Goal: Obtain resource: Obtain resource

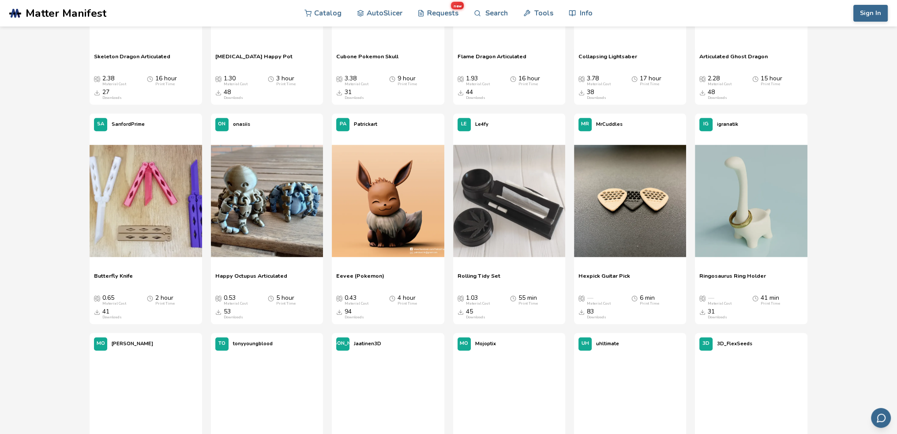
scroll to position [882, 0]
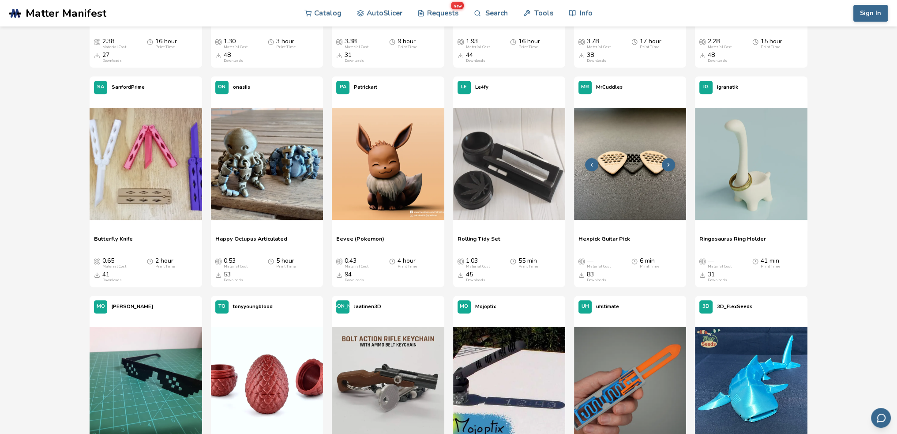
click at [625, 175] on img at bounding box center [630, 164] width 112 height 112
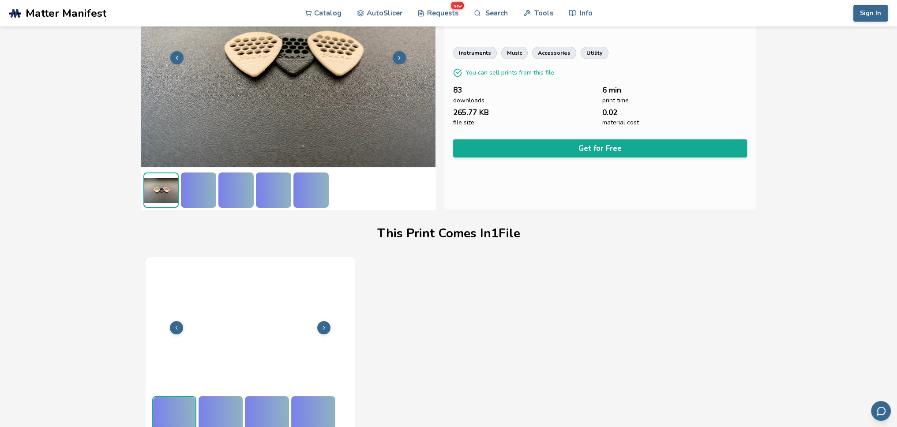
scroll to position [93, 0]
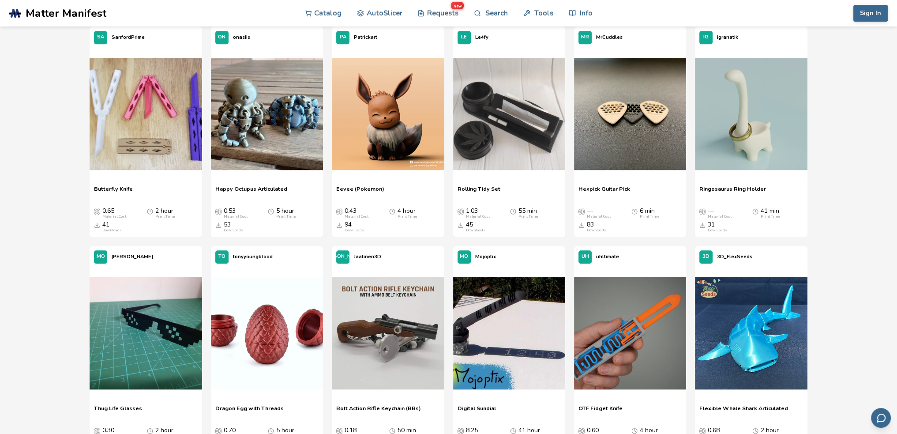
scroll to position [971, 0]
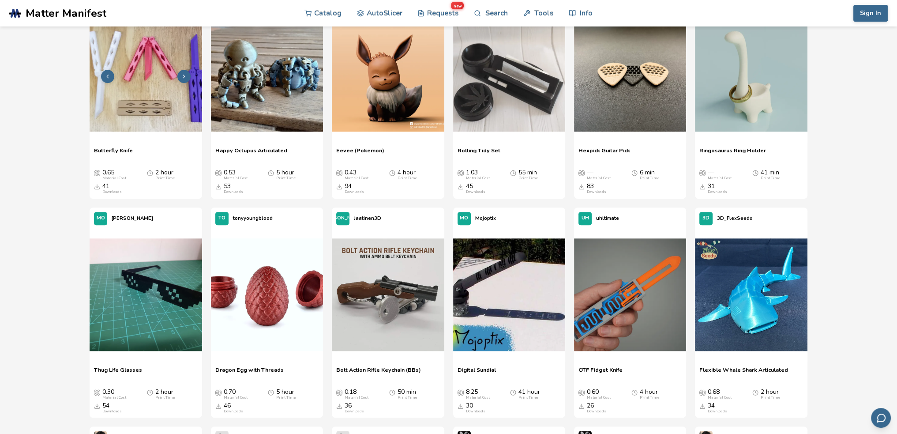
click at [149, 66] on img at bounding box center [146, 75] width 112 height 112
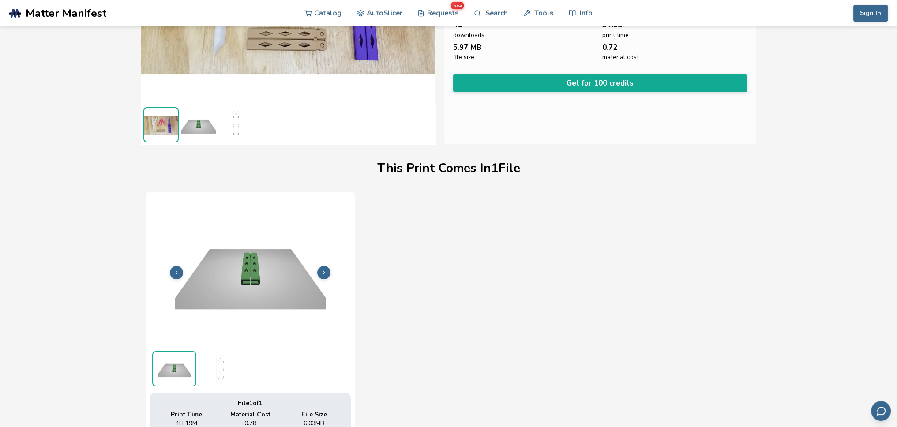
scroll to position [44, 0]
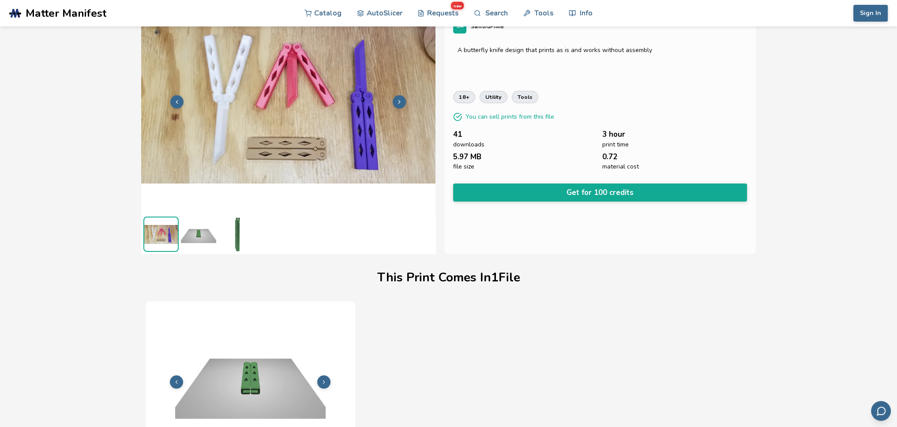
click at [268, 104] on img at bounding box center [288, 101] width 294 height 221
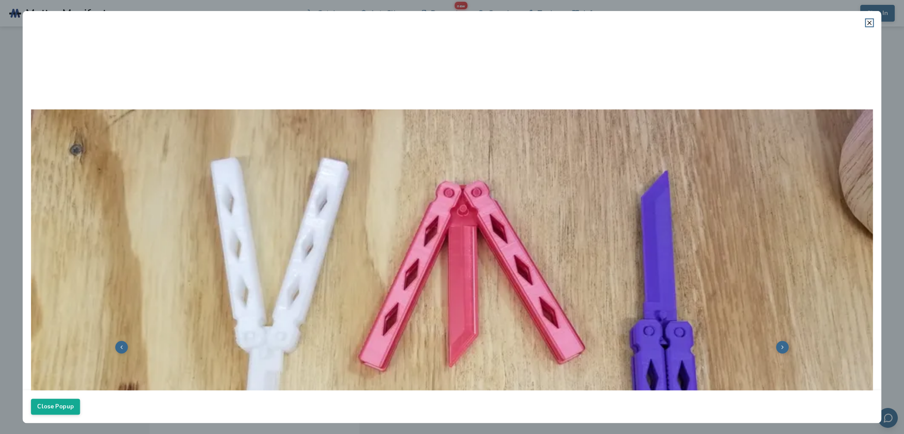
click at [248, 182] on img at bounding box center [452, 345] width 842 height 631
click at [872, 22] on icon at bounding box center [869, 22] width 7 height 7
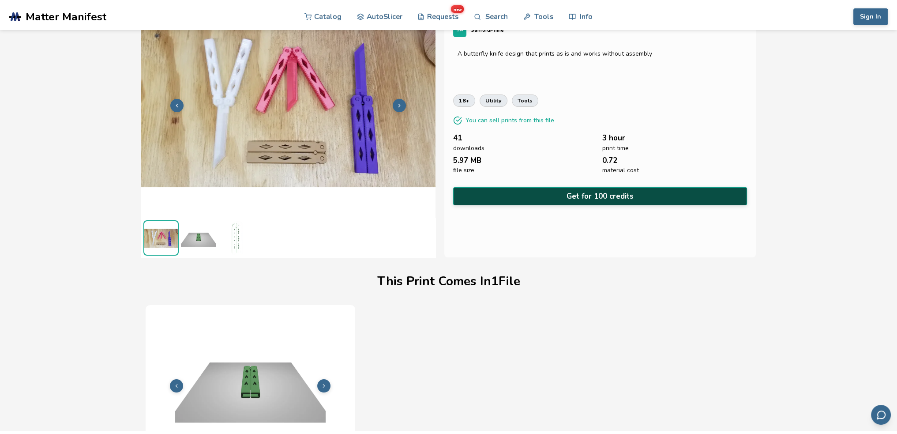
scroll to position [0, 0]
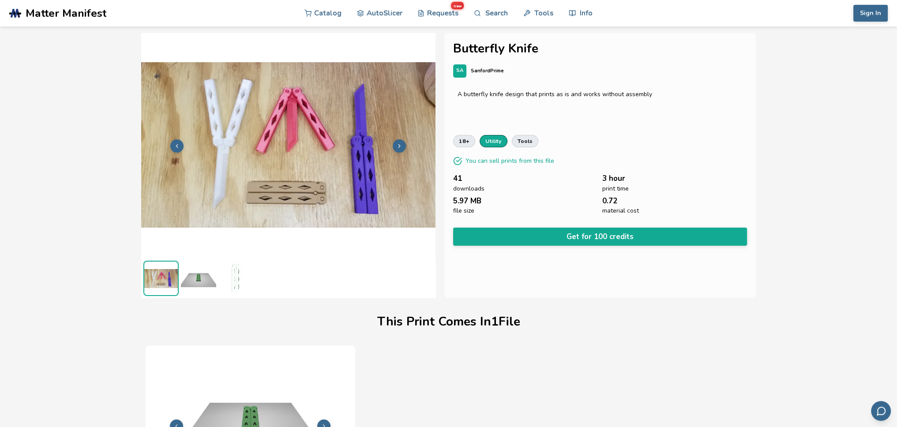
click at [492, 142] on link "utility" at bounding box center [494, 141] width 28 height 12
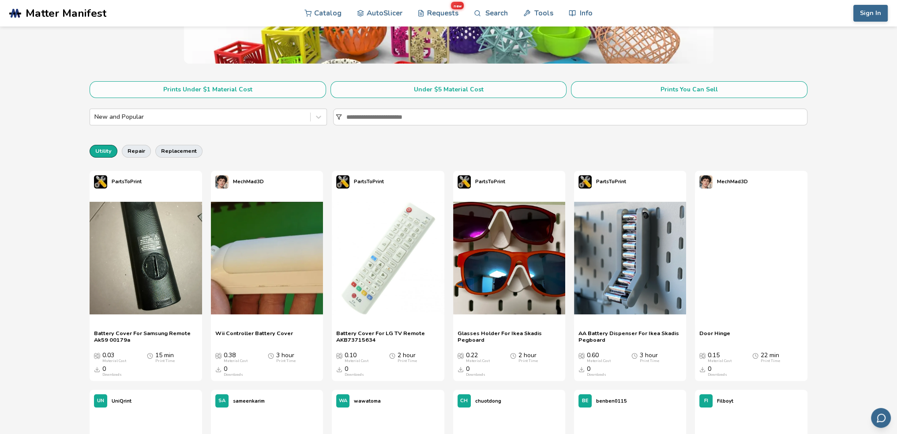
scroll to position [132, 0]
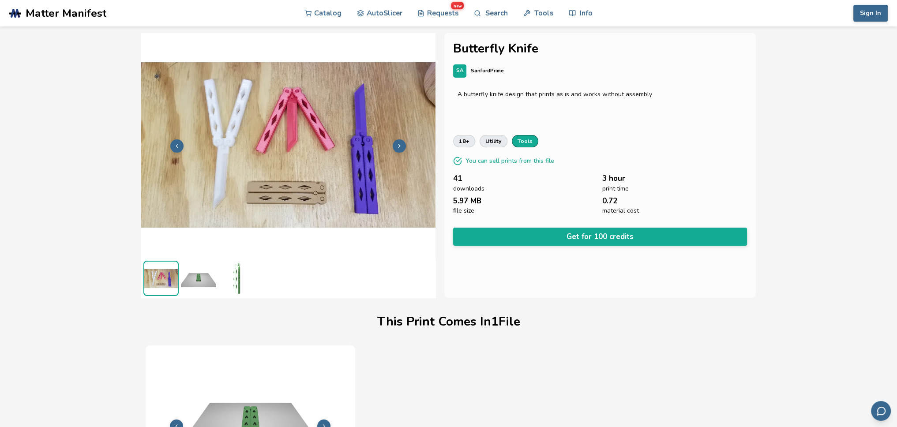
click at [520, 141] on link "tools" at bounding box center [525, 141] width 26 height 12
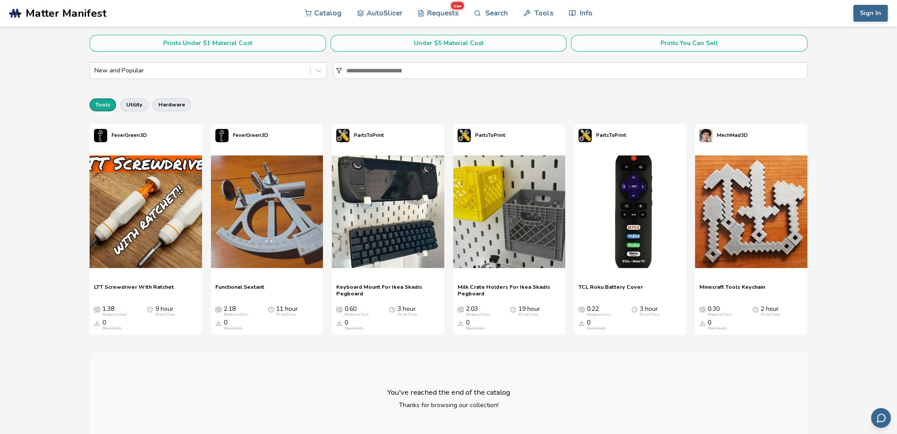
scroll to position [309, 0]
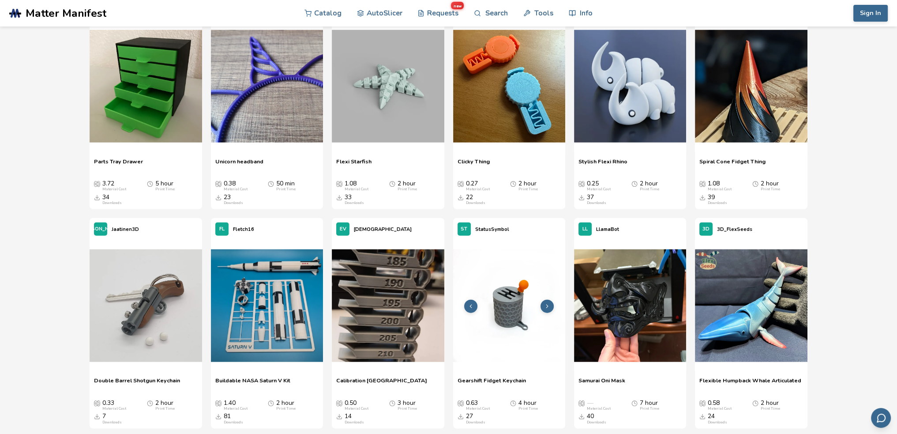
scroll to position [2845, 0]
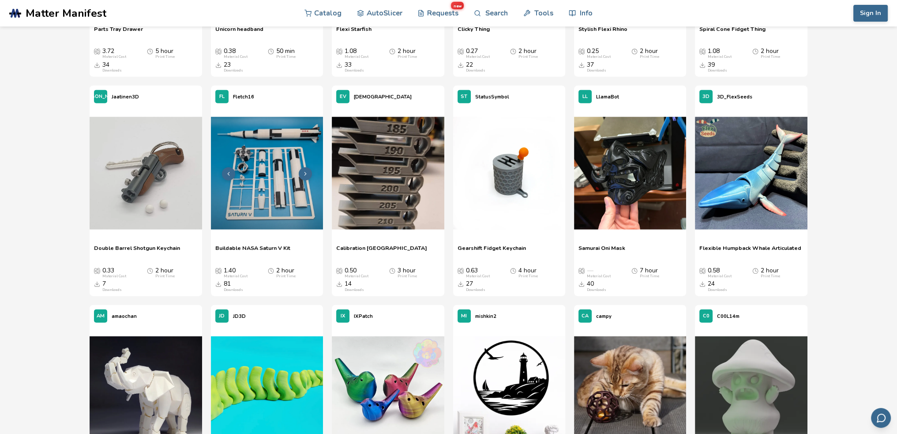
click at [266, 187] on img at bounding box center [267, 173] width 112 height 112
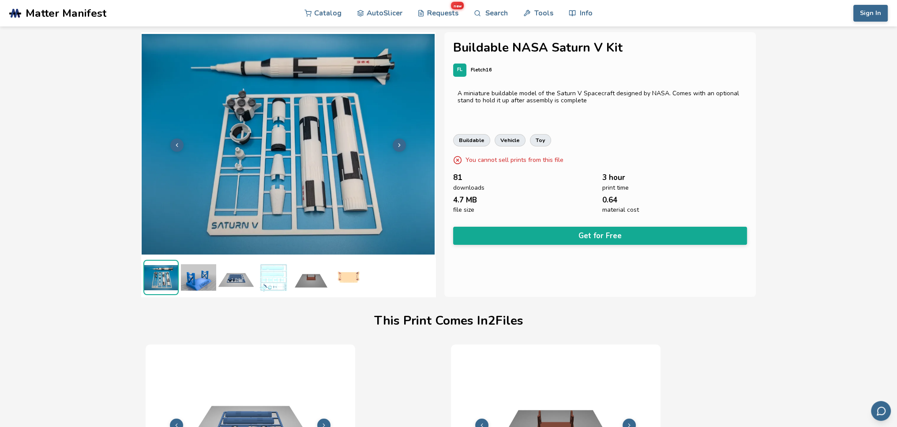
scroll to position [0, 4]
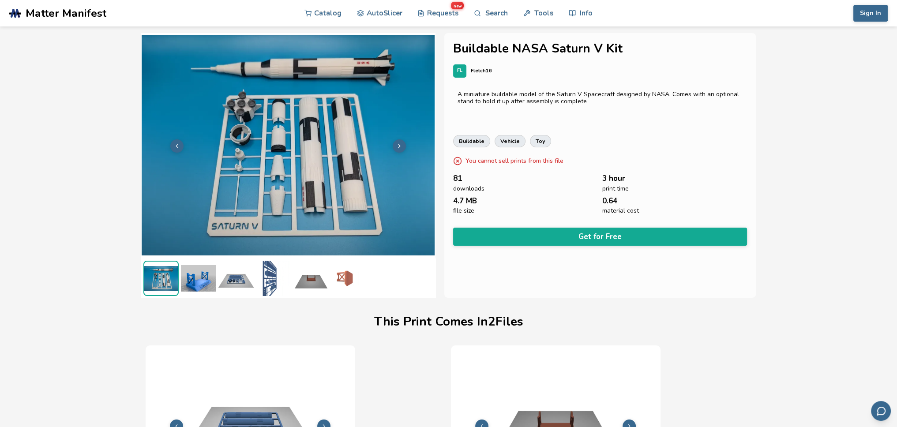
click at [294, 162] on img at bounding box center [288, 145] width 294 height 221
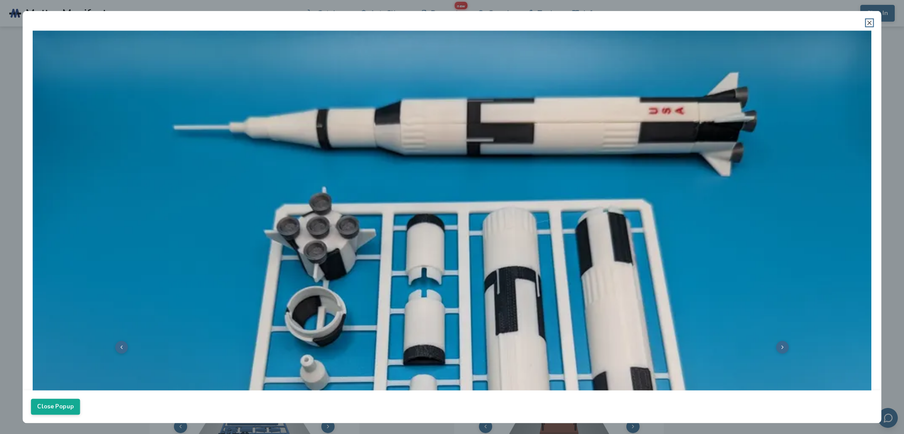
click at [866, 21] on icon at bounding box center [869, 22] width 7 height 7
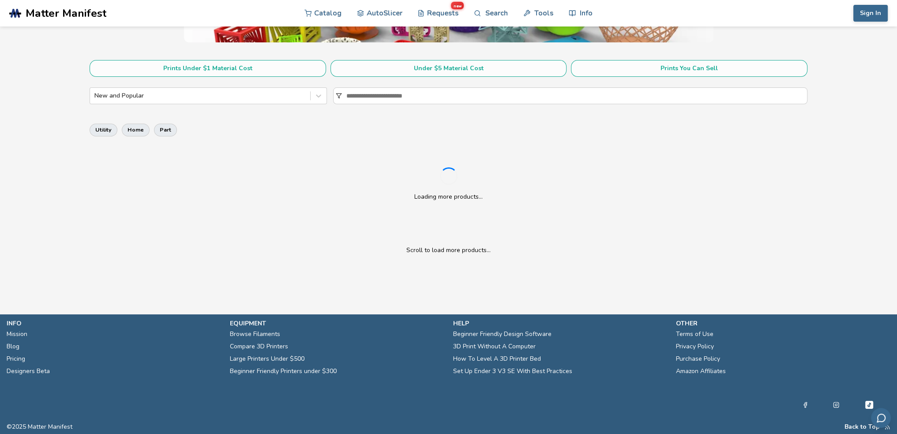
scroll to position [286, 0]
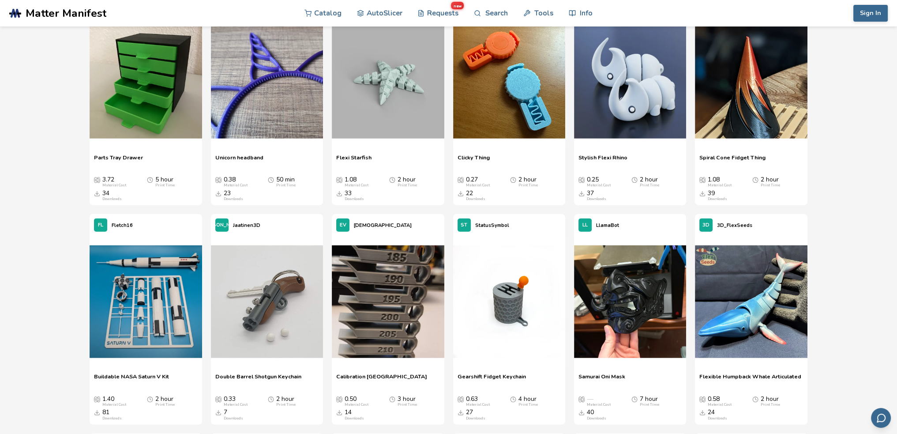
scroll to position [2669, 0]
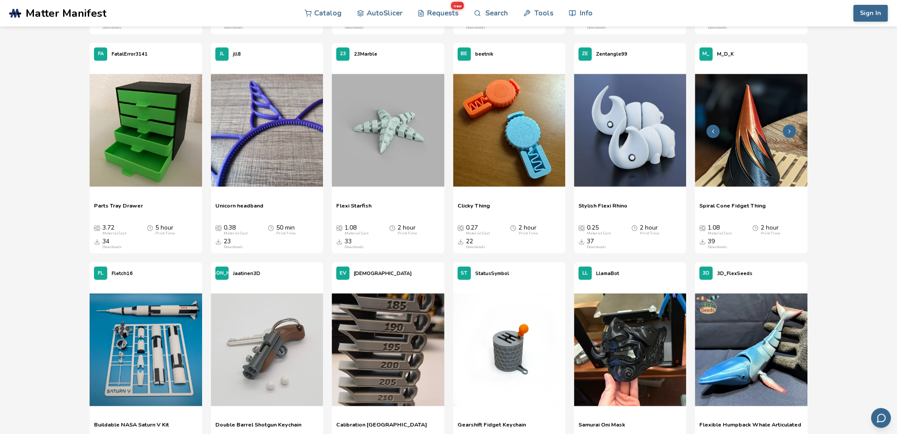
click at [750, 151] on img at bounding box center [751, 130] width 112 height 112
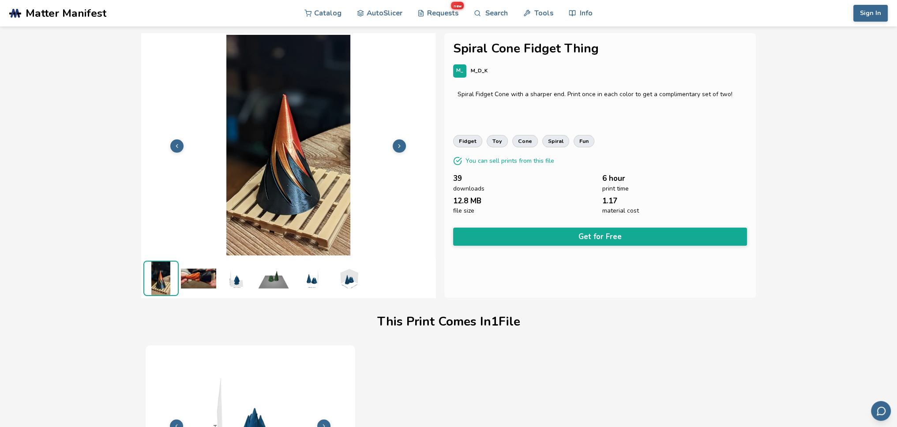
click at [404, 145] on button at bounding box center [399, 145] width 13 height 13
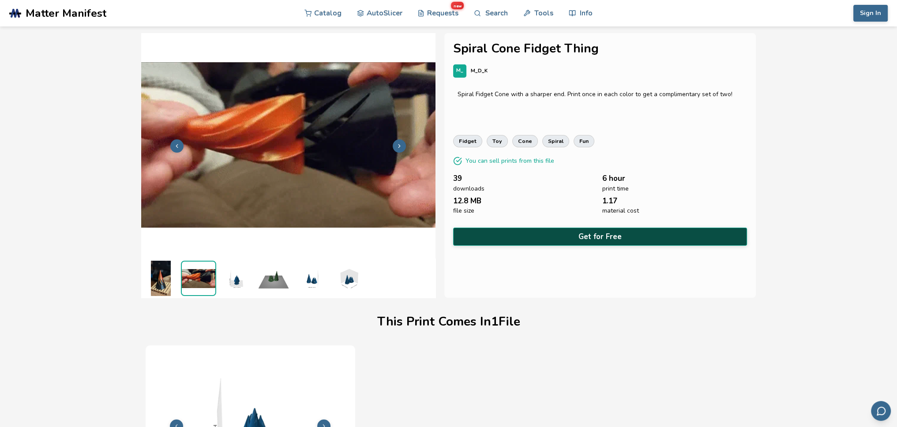
click at [616, 231] on button "Get for Free" at bounding box center [600, 237] width 294 height 18
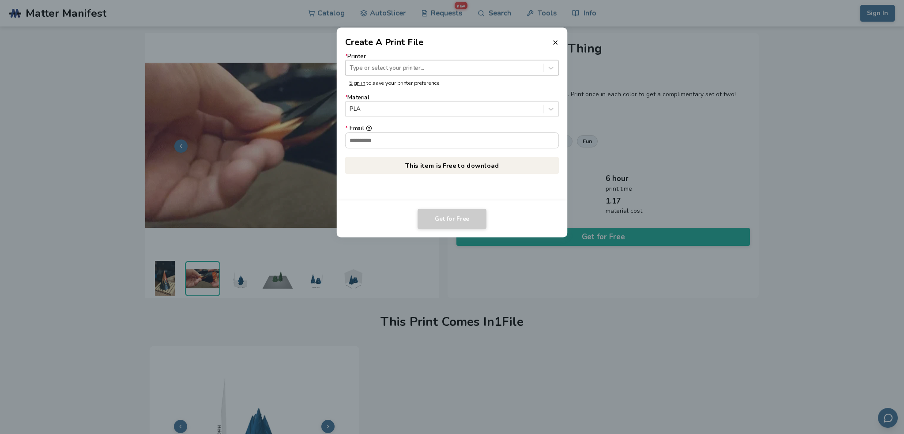
click at [406, 65] on div at bounding box center [443, 68] width 189 height 8
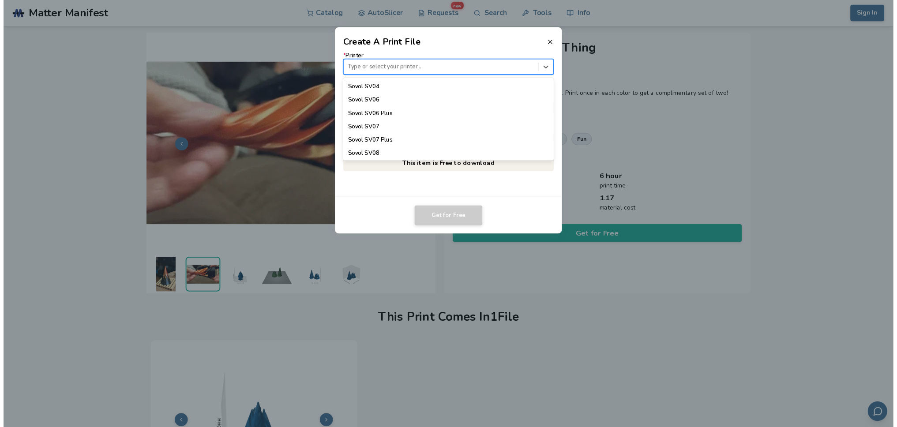
scroll to position [821, 0]
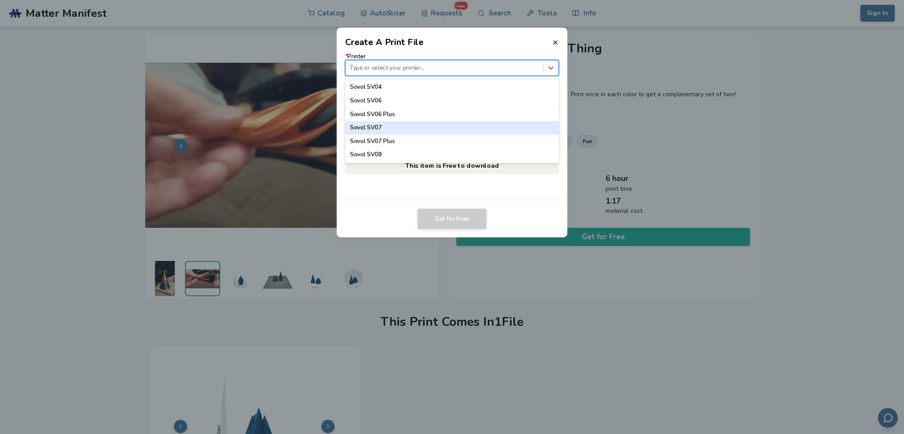
click at [376, 129] on div "Sovol SV07" at bounding box center [452, 127] width 214 height 13
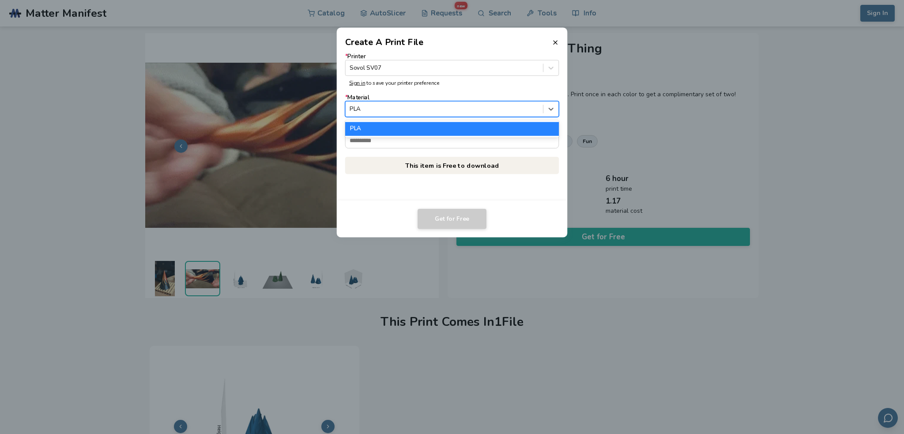
click at [379, 106] on div at bounding box center [443, 109] width 189 height 8
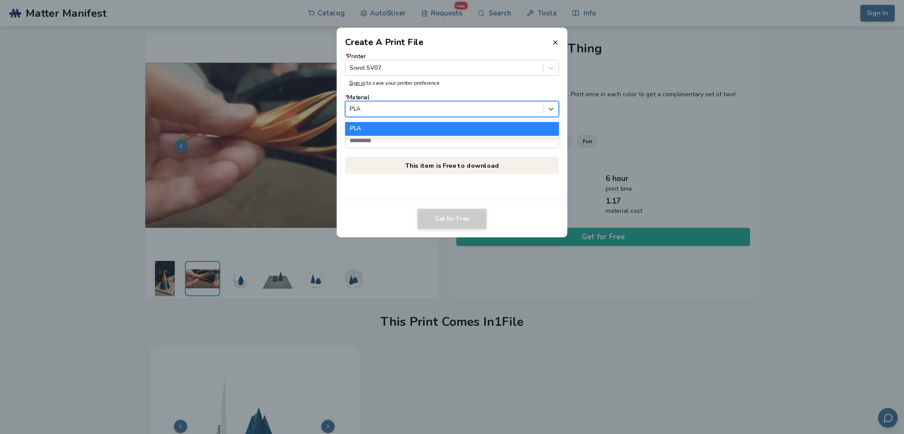
click at [380, 109] on div at bounding box center [443, 109] width 189 height 8
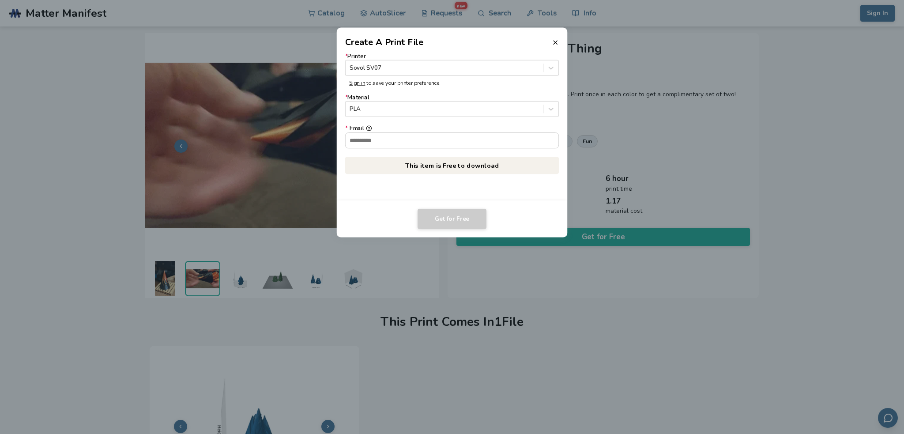
click at [552, 44] on icon at bounding box center [554, 42] width 7 height 7
